Goal: Task Accomplishment & Management: Manage account settings

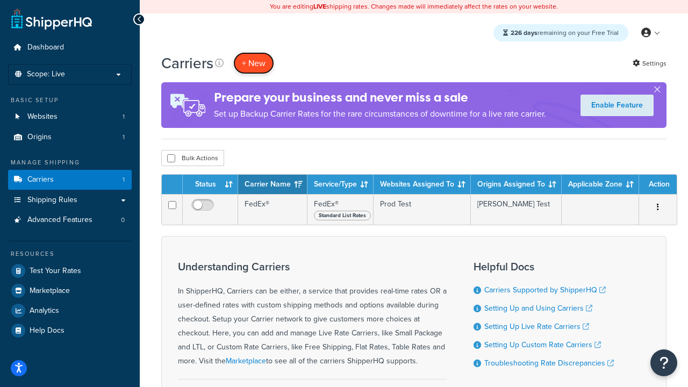
click at [254, 63] on button "+ New" at bounding box center [253, 63] width 41 height 22
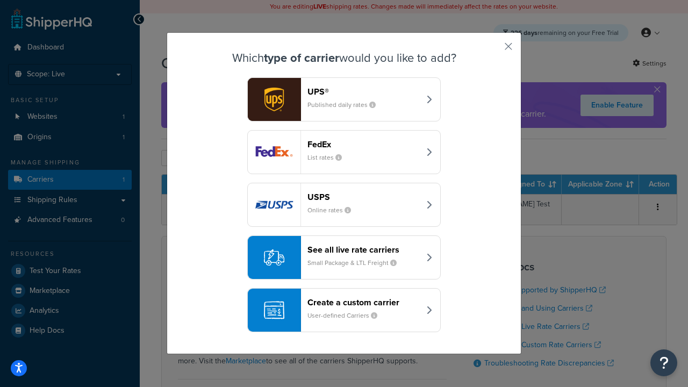
click at [363, 144] on header "FedEx" at bounding box center [364, 144] width 112 height 10
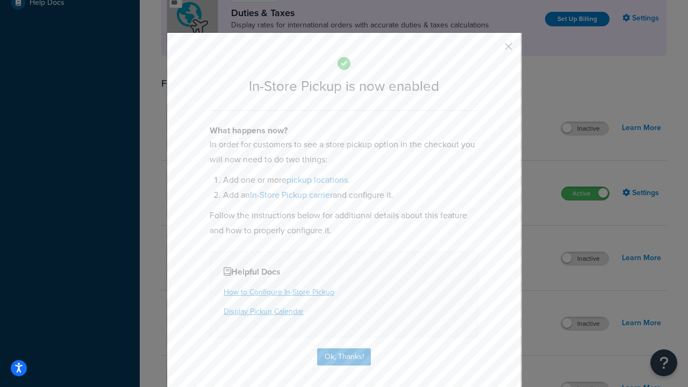
click at [492, 50] on button "button" at bounding box center [492, 50] width 3 height 3
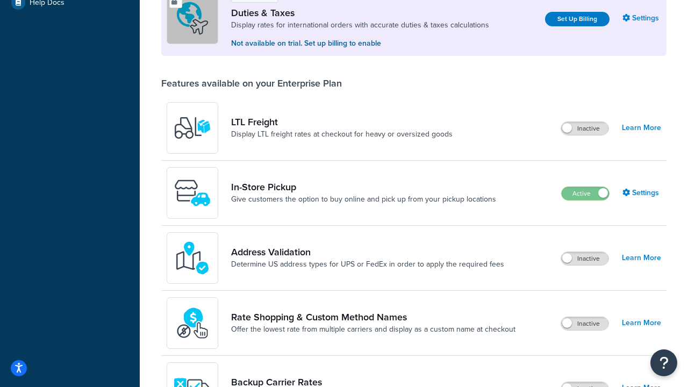
scroll to position [328, 0]
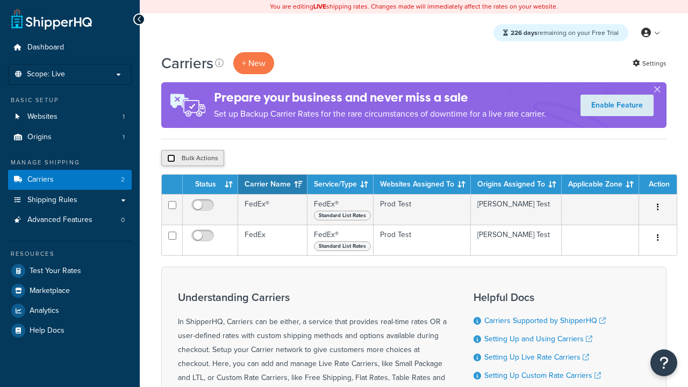
click at [171, 159] on input "checkbox" at bounding box center [171, 158] width 8 height 8
checkbox input "true"
click at [0, 0] on button "Delete" at bounding box center [0, 0] width 0 height 0
